Goal: Information Seeking & Learning: Learn about a topic

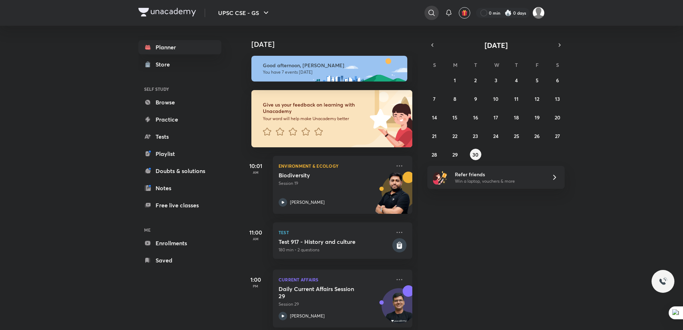
click at [429, 11] on icon at bounding box center [431, 13] width 9 height 9
click at [397, 12] on input "text" at bounding box center [382, 12] width 112 height 19
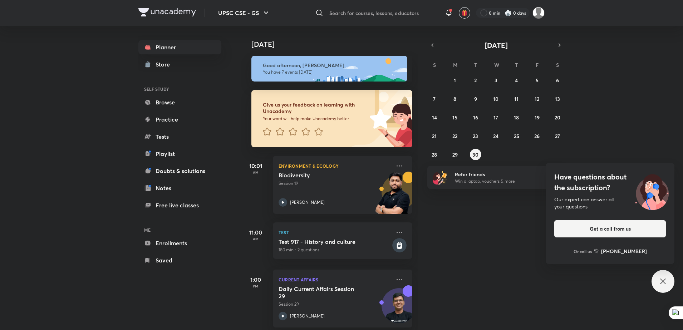
click at [394, 7] on input "text" at bounding box center [382, 12] width 112 height 19
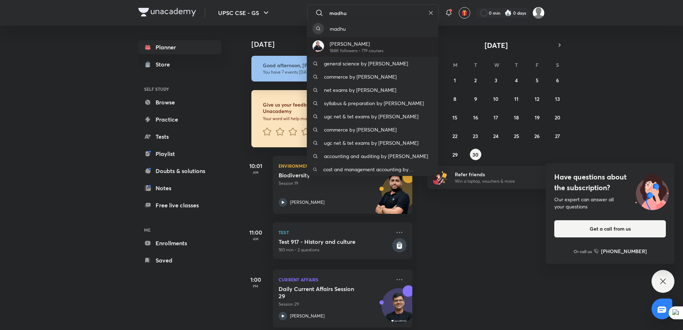
type input "madhu"
click at [373, 47] on p "[PERSON_NAME]" at bounding box center [357, 44] width 54 height 8
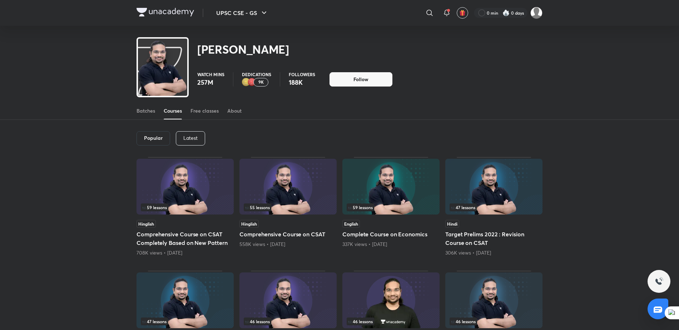
click at [193, 136] on p "Latest" at bounding box center [190, 138] width 14 height 6
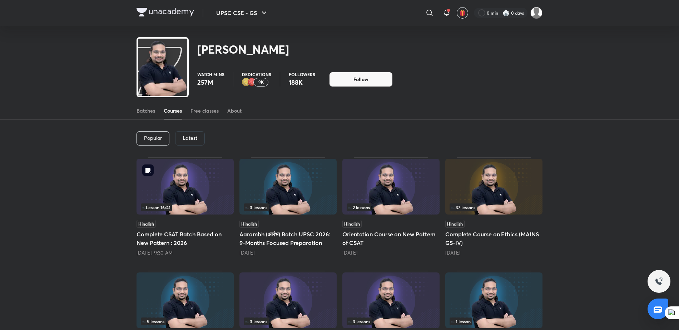
click at [191, 173] on img at bounding box center [185, 187] width 97 height 56
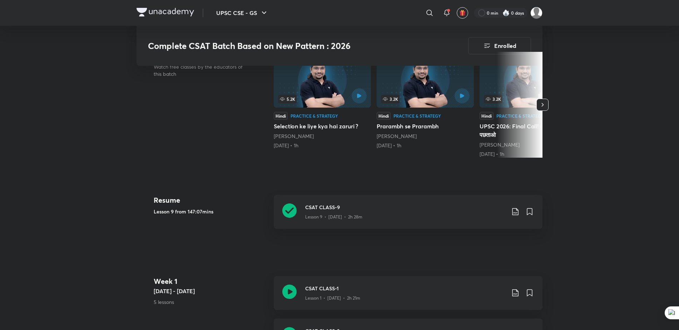
scroll to position [175, 0]
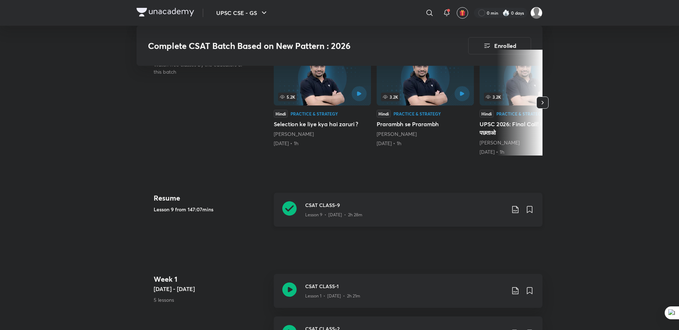
click at [329, 206] on h3 "CSAT CLASS-9" at bounding box center [405, 205] width 200 height 8
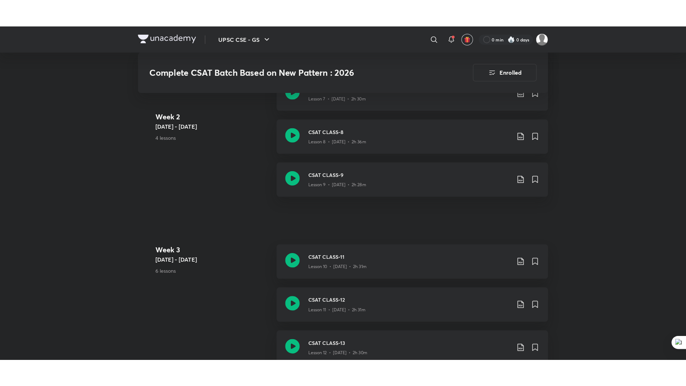
scroll to position [694, 0]
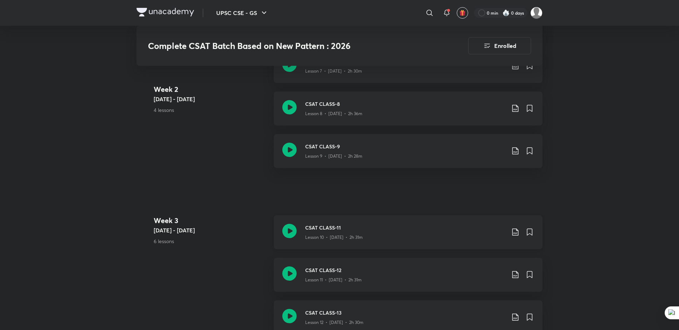
click at [341, 227] on h3 "CSAT CLASS-11" at bounding box center [405, 228] width 200 height 8
